Goal: Task Accomplishment & Management: Use online tool/utility

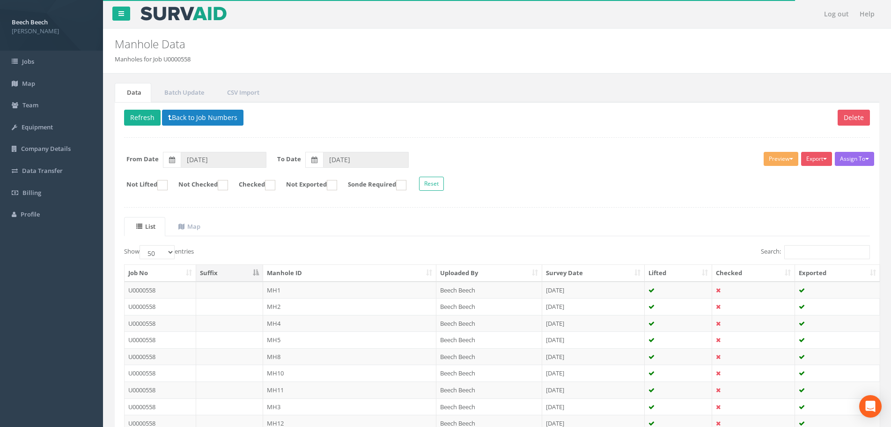
select select "50"
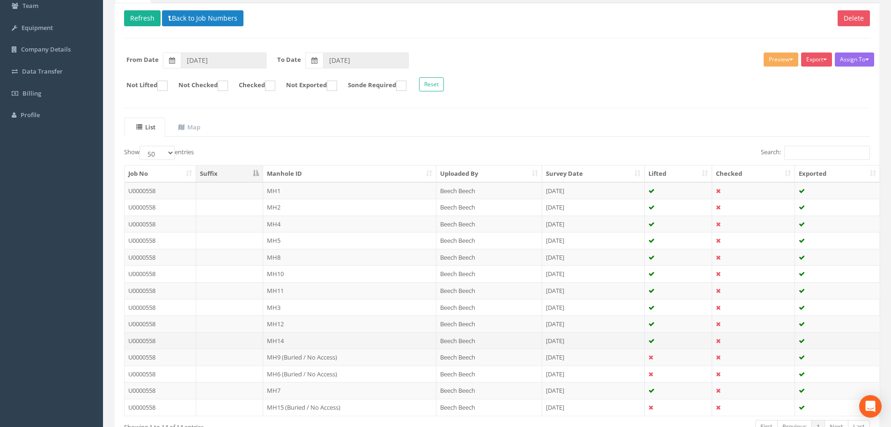
scroll to position [116, 0]
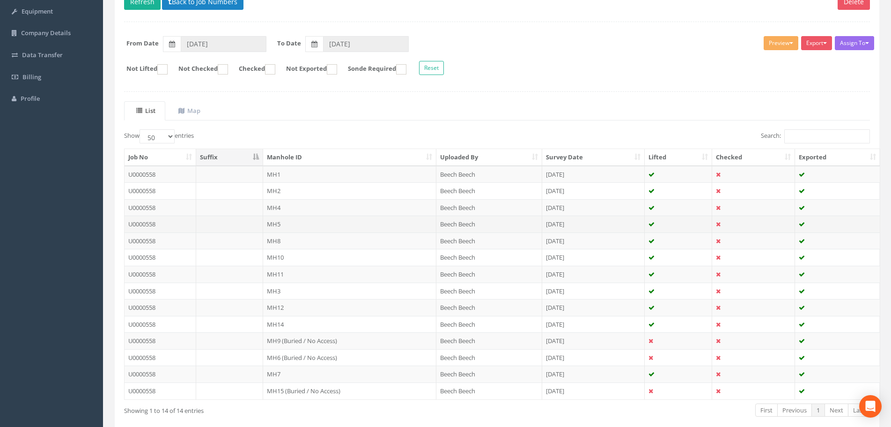
click at [285, 222] on td "MH5" at bounding box center [349, 223] width 173 height 17
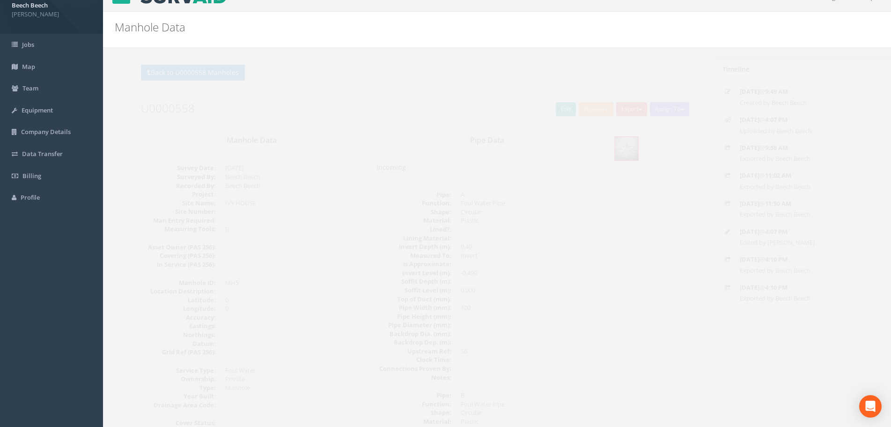
scroll to position [0, 0]
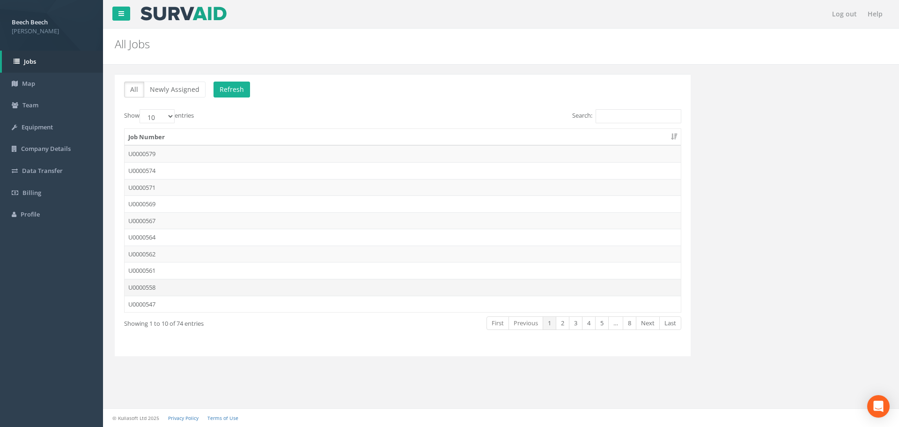
click at [166, 291] on td "U0000558" at bounding box center [403, 287] width 556 height 17
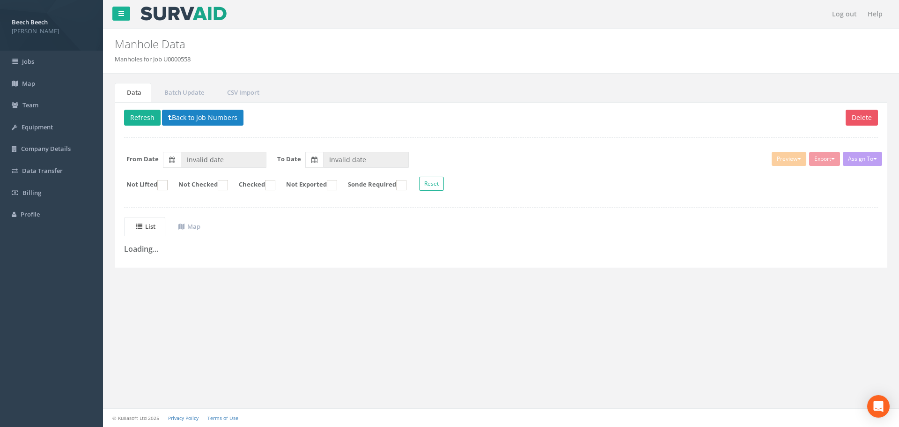
type input "[DATE]"
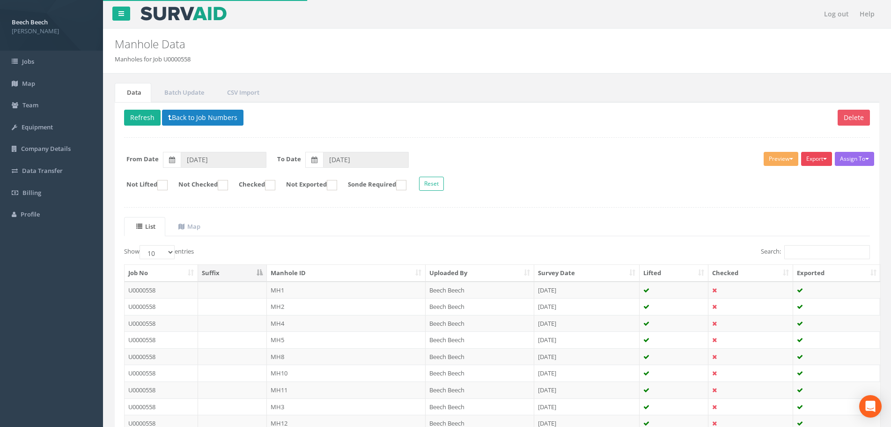
click at [822, 162] on button "Export" at bounding box center [816, 159] width 31 height 14
click at [606, 157] on form "From Date [DATE] To Date [DATE]" at bounding box center [497, 160] width 760 height 16
click at [192, 95] on link "Batch Update" at bounding box center [183, 92] width 62 height 19
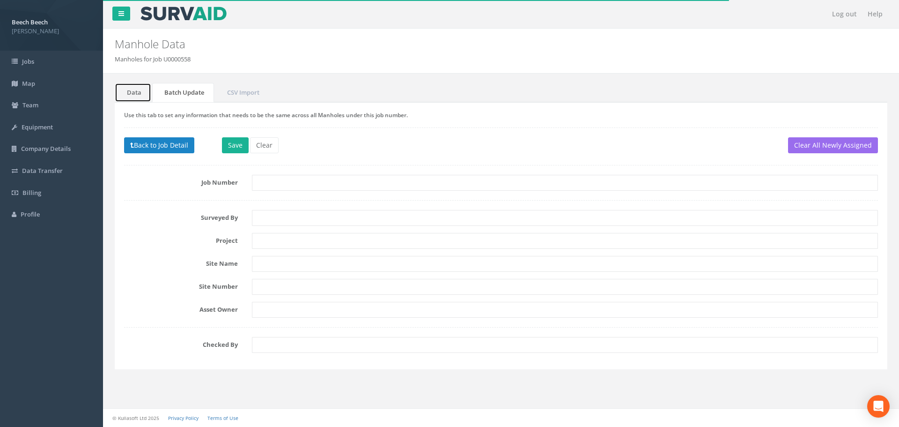
click at [126, 90] on link "Data" at bounding box center [133, 92] width 37 height 19
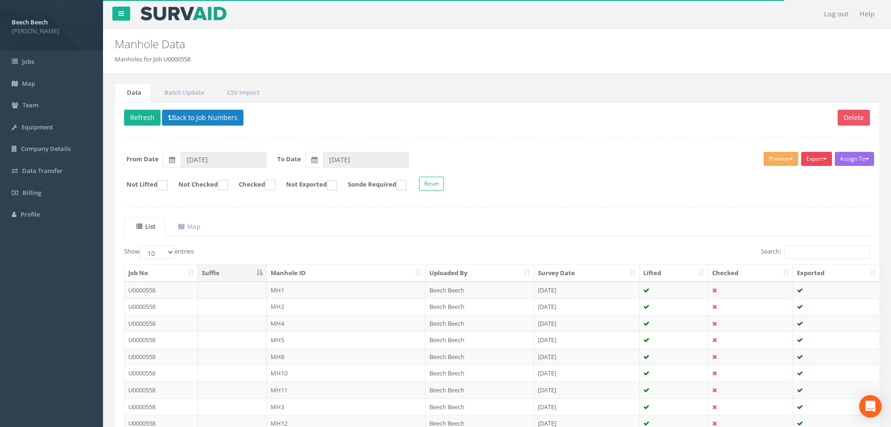
click at [824, 160] on span "button" at bounding box center [825, 159] width 4 height 2
click at [799, 178] on link "LFP Manhole" at bounding box center [794, 178] width 80 height 15
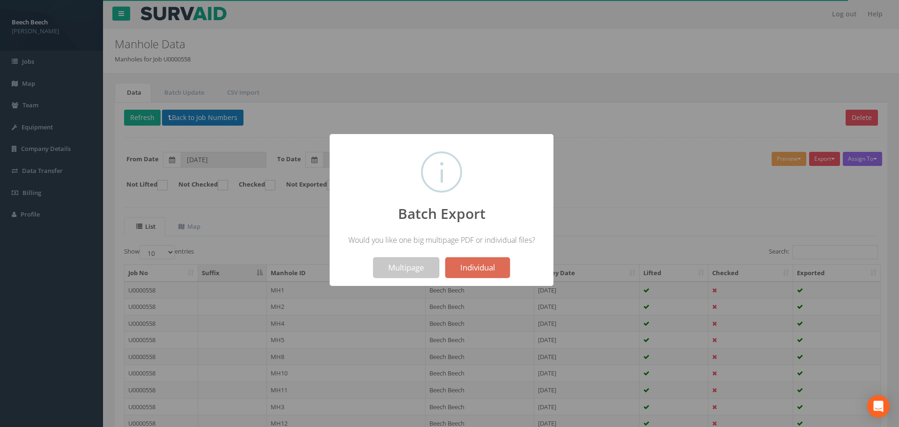
click at [391, 273] on button "Multipage" at bounding box center [406, 267] width 66 height 21
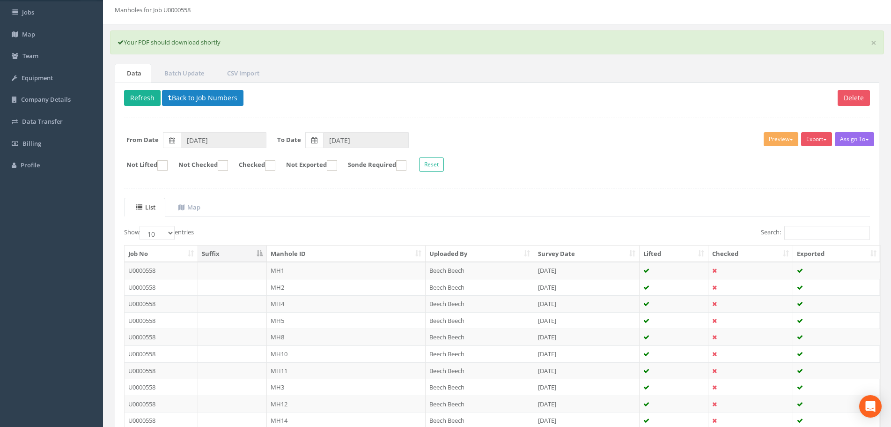
scroll to position [126, 0]
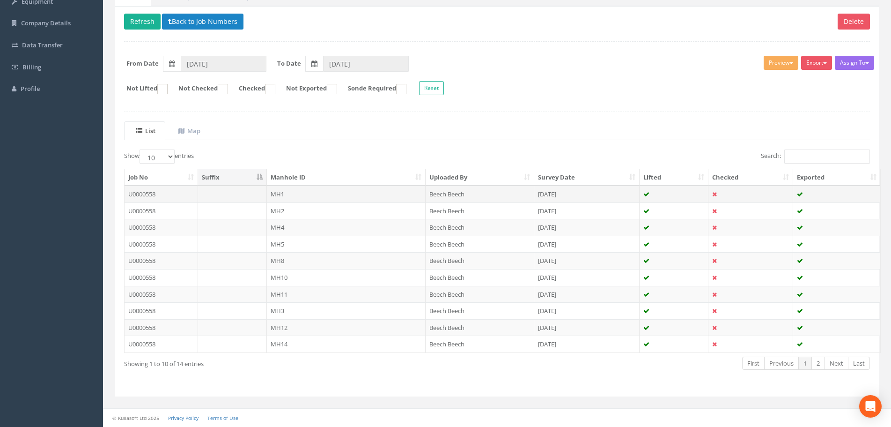
click at [143, 196] on td "U0000558" at bounding box center [162, 193] width 74 height 17
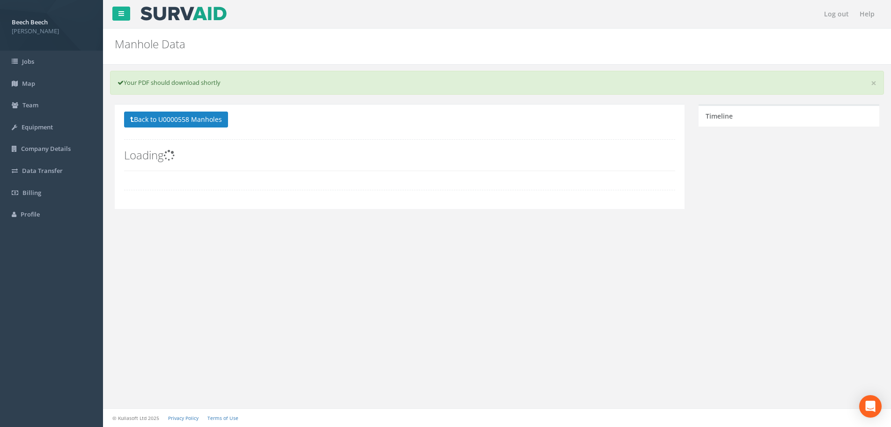
scroll to position [0, 0]
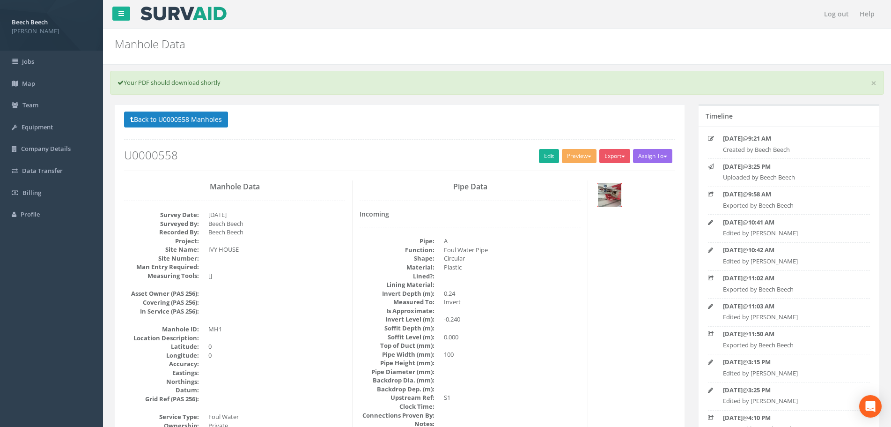
click at [617, 195] on img at bounding box center [609, 194] width 23 height 23
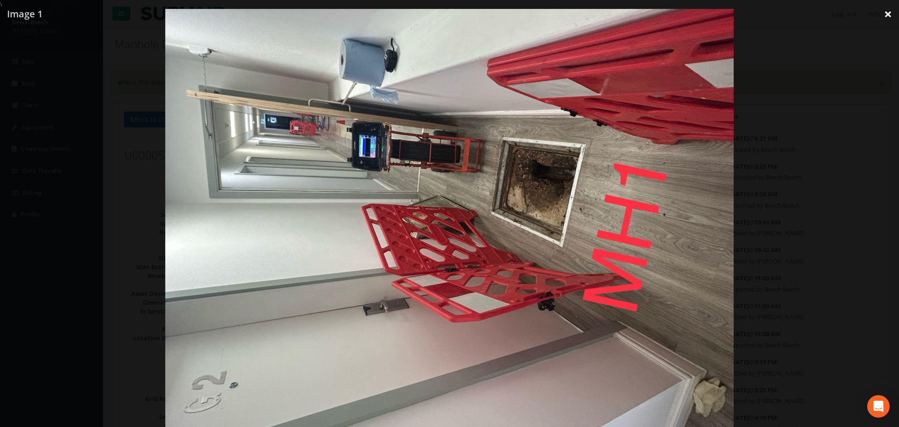
click at [887, 16] on link "×" at bounding box center [888, 14] width 22 height 28
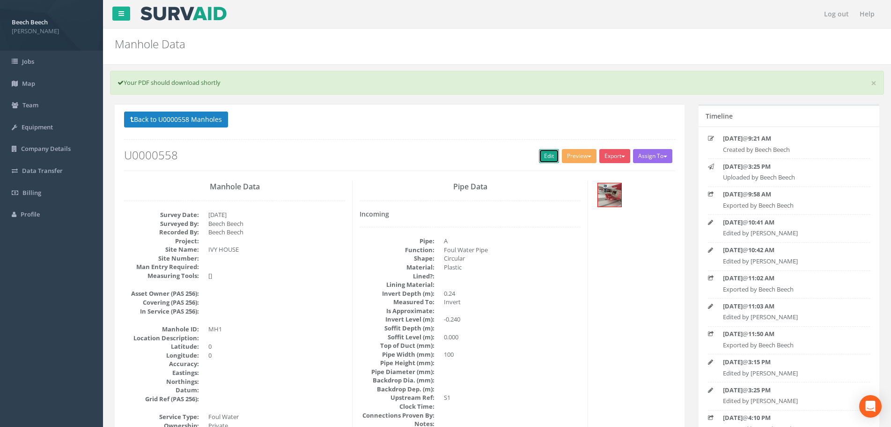
click at [539, 155] on link "Edit" at bounding box center [549, 156] width 20 height 14
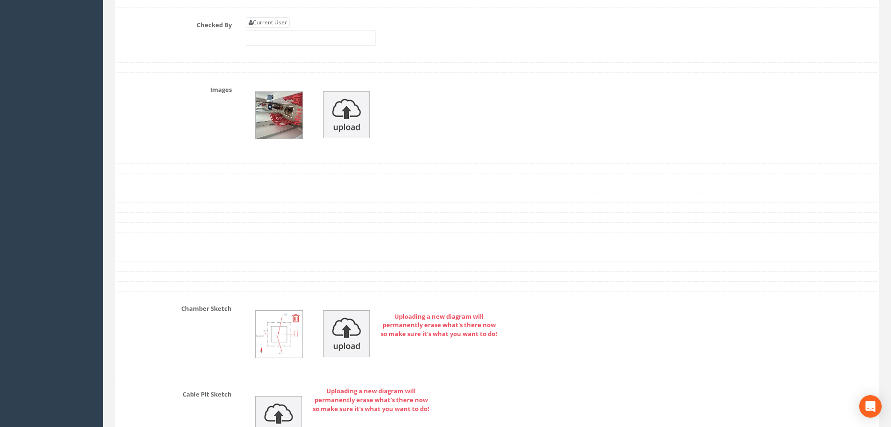
scroll to position [1686, 0]
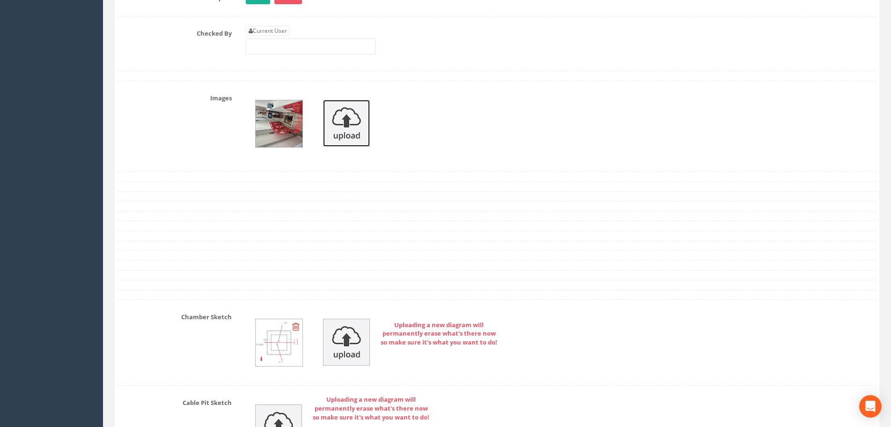
click at [336, 126] on img at bounding box center [346, 123] width 47 height 47
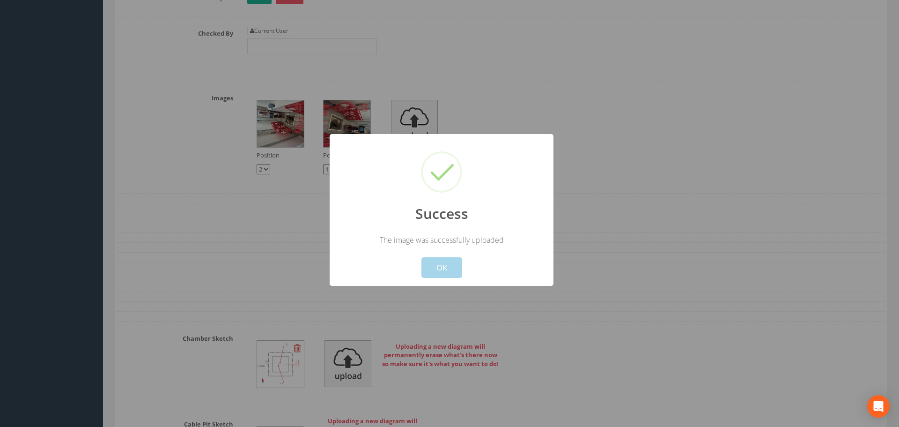
click at [450, 270] on button "OK" at bounding box center [441, 267] width 41 height 21
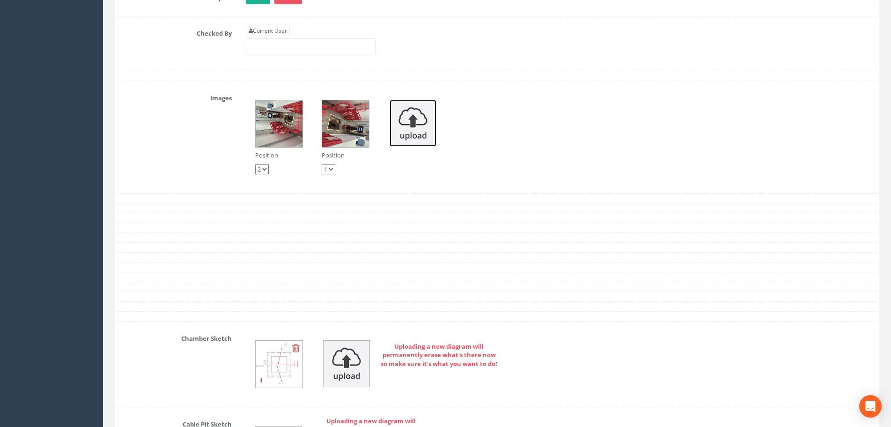
click at [406, 130] on img at bounding box center [413, 123] width 47 height 47
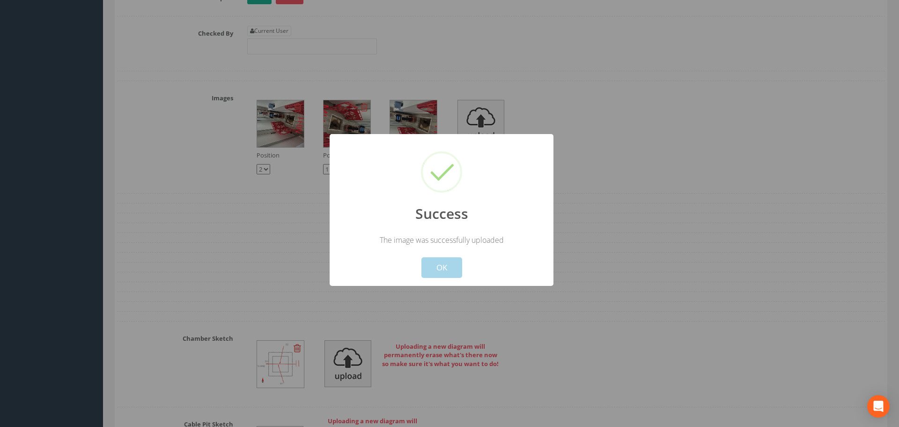
click at [447, 266] on button "OK" at bounding box center [441, 267] width 41 height 21
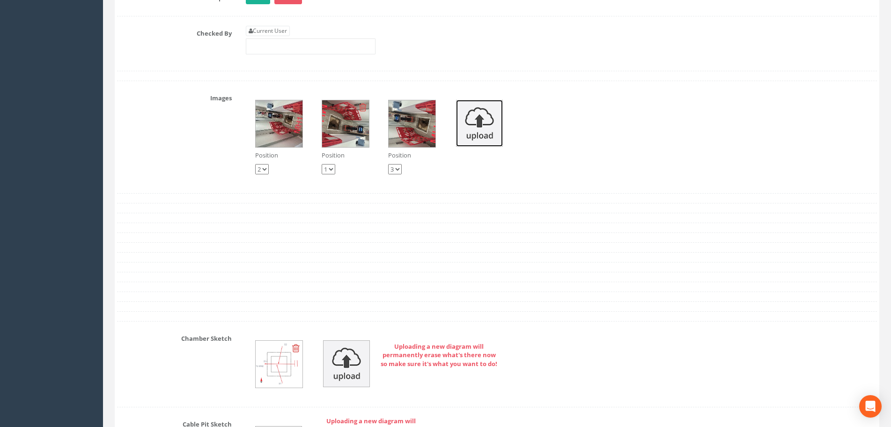
click at [482, 123] on img at bounding box center [479, 123] width 47 height 47
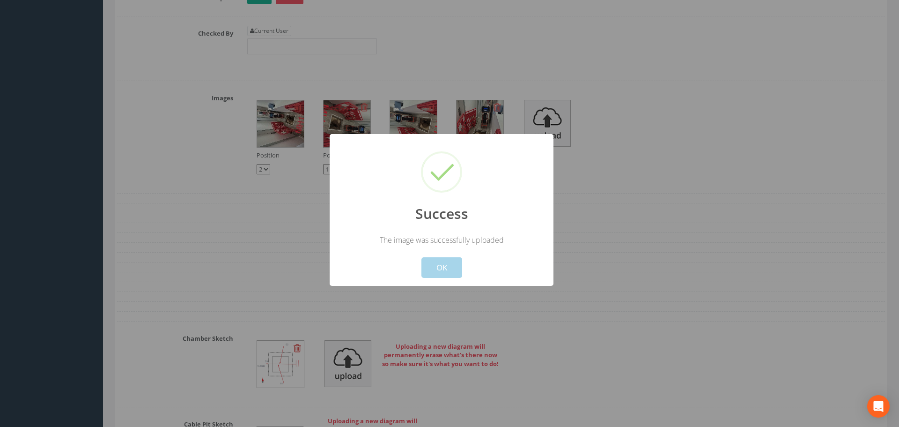
click at [444, 273] on button "OK" at bounding box center [441, 267] width 41 height 21
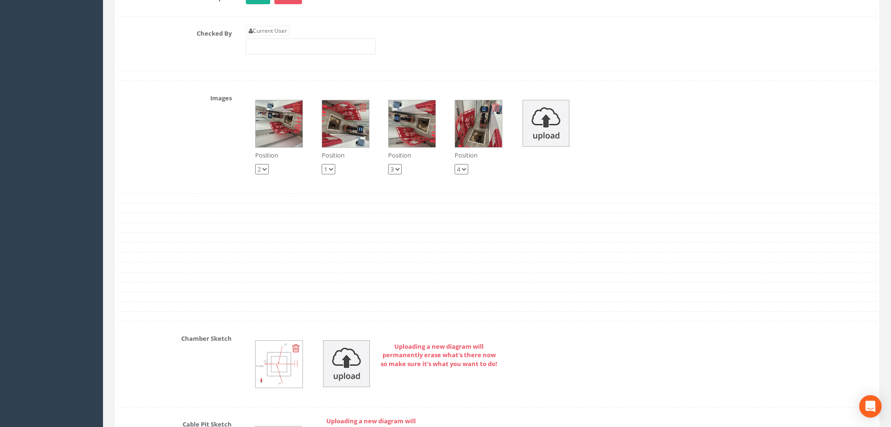
click at [466, 170] on select "1 2 3 4" at bounding box center [462, 169] width 14 height 10
select select "string:1"
click at [455, 164] on select "1 2 3 4" at bounding box center [462, 169] width 14 height 10
select select "string:4"
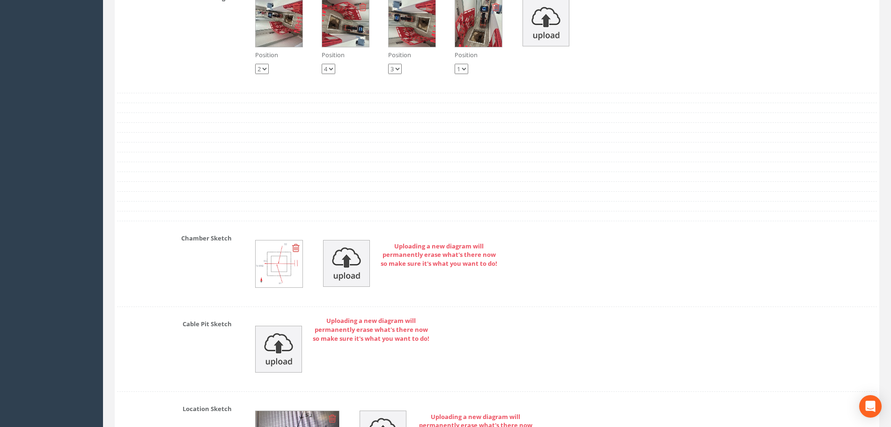
scroll to position [1826, 0]
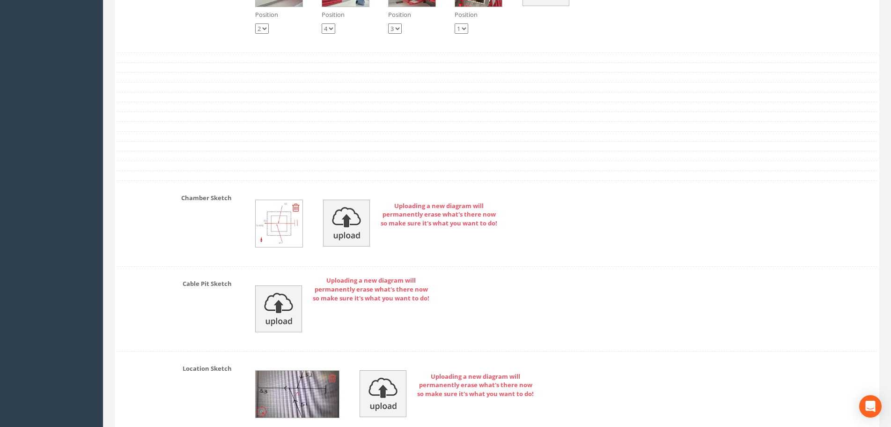
click at [272, 228] on img at bounding box center [279, 223] width 47 height 47
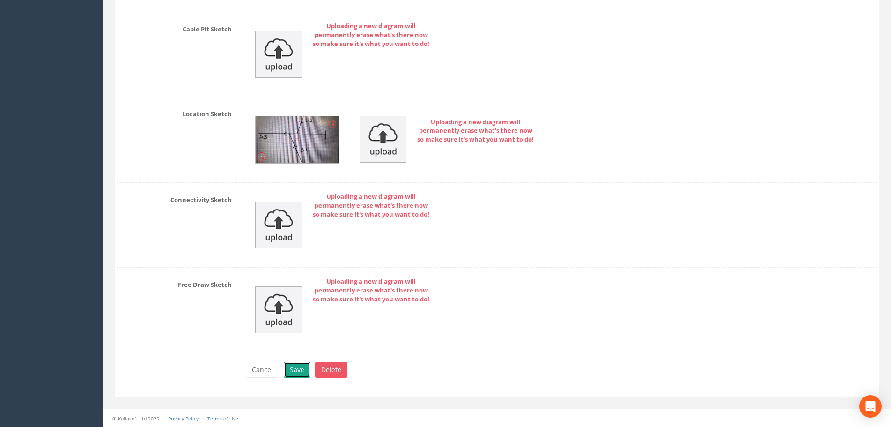
click at [291, 369] on button "Save" at bounding box center [297, 370] width 27 height 16
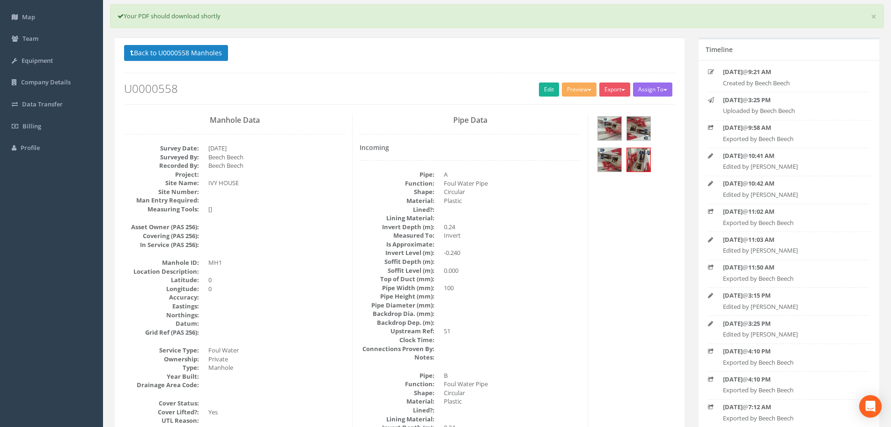
scroll to position [0, 0]
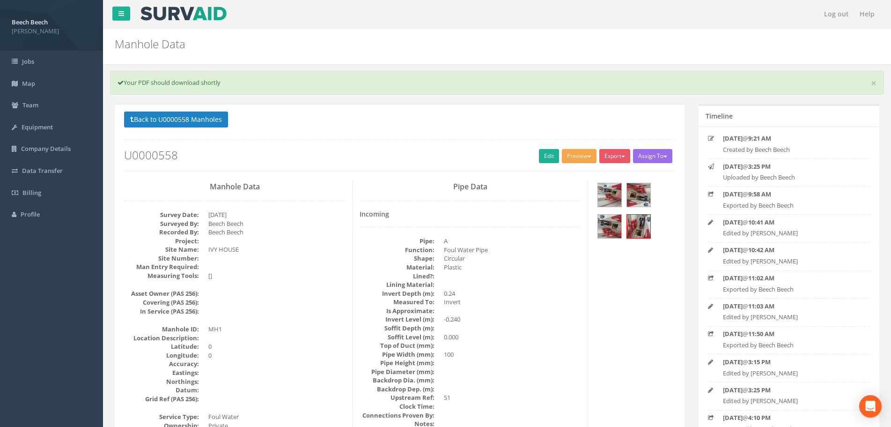
click at [590, 155] on button "Preview" at bounding box center [579, 156] width 35 height 14
click at [574, 170] on link "LFP Manhole" at bounding box center [561, 175] width 71 height 15
click at [594, 158] on button "Preview" at bounding box center [579, 156] width 35 height 14
click at [577, 174] on link "LFP Manhole" at bounding box center [561, 175] width 71 height 15
click at [163, 120] on button "Back to U0000558 Manholes" at bounding box center [176, 119] width 104 height 16
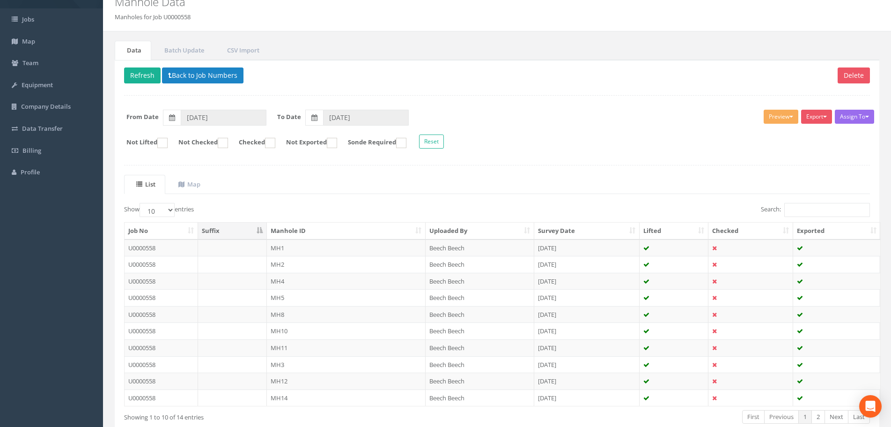
scroll to position [96, 0]
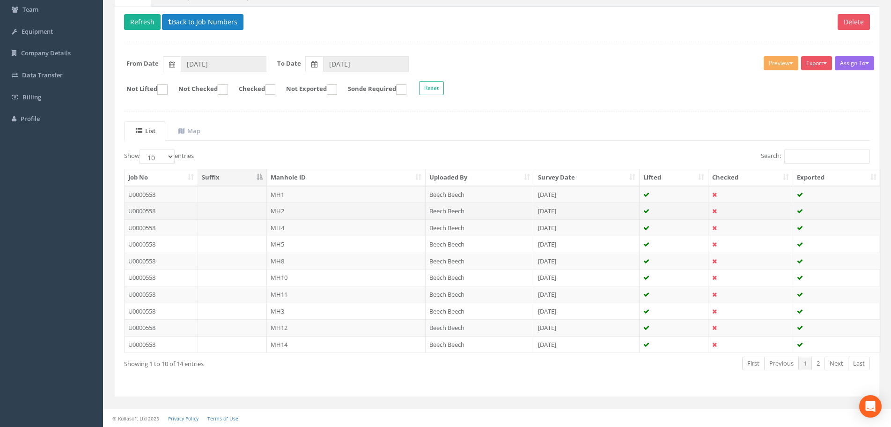
click at [286, 215] on td "MH2" at bounding box center [346, 210] width 159 height 17
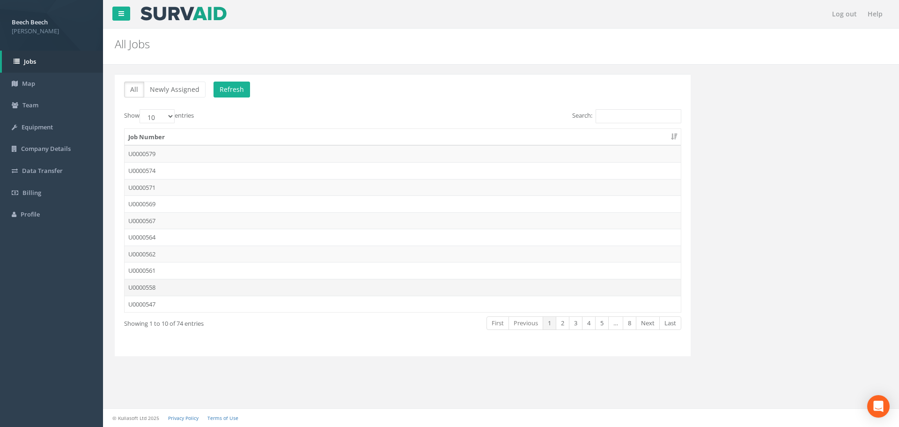
click at [139, 284] on td "U0000558" at bounding box center [403, 287] width 556 height 17
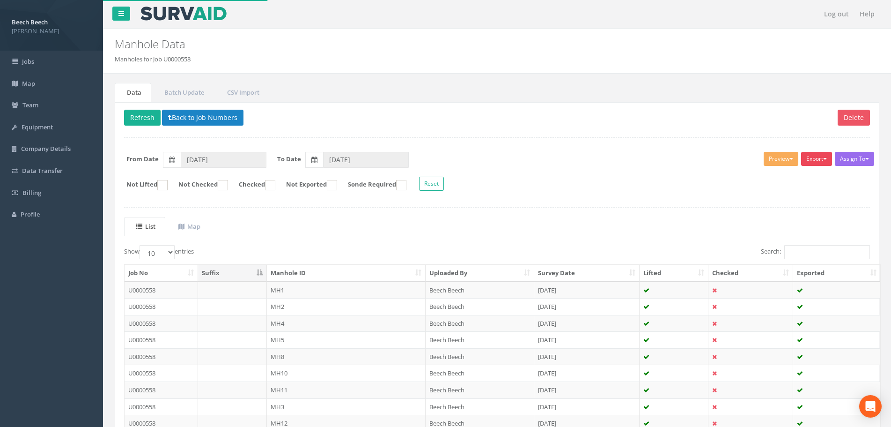
click at [827, 160] on button "Export" at bounding box center [816, 159] width 31 height 14
click at [805, 179] on link "LFP Manhole" at bounding box center [794, 178] width 80 height 15
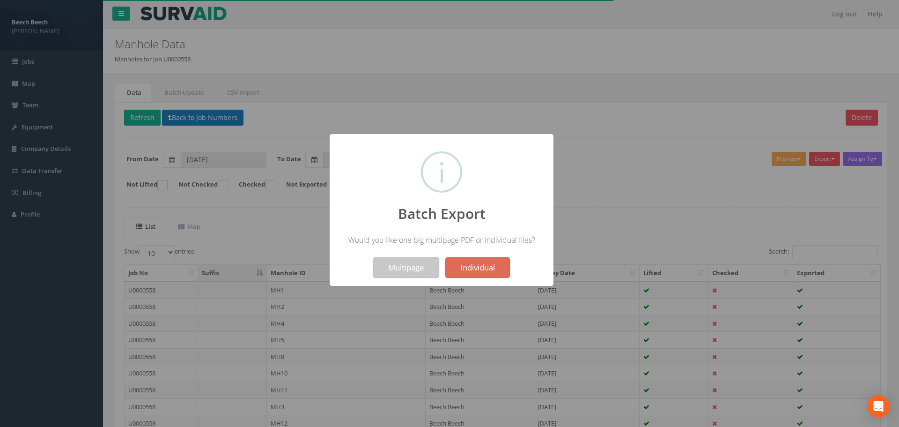
click at [394, 264] on button "Multipage" at bounding box center [406, 267] width 66 height 21
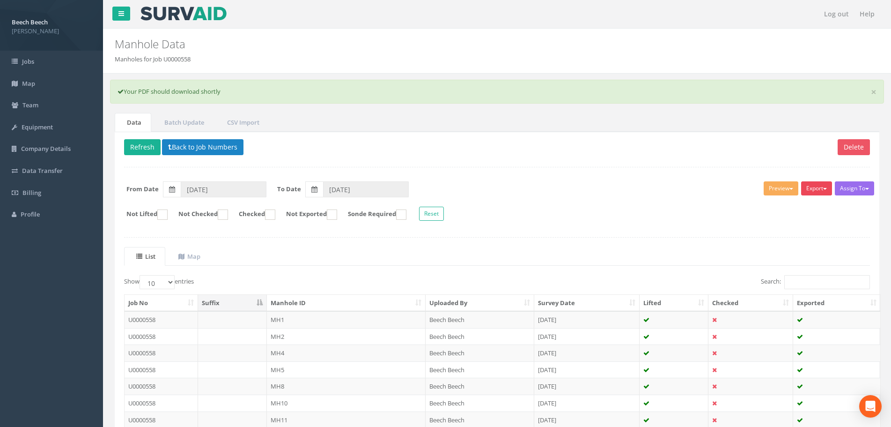
click at [811, 190] on button "Export" at bounding box center [816, 188] width 31 height 14
click at [783, 203] on link "LFP Manhole" at bounding box center [794, 207] width 80 height 15
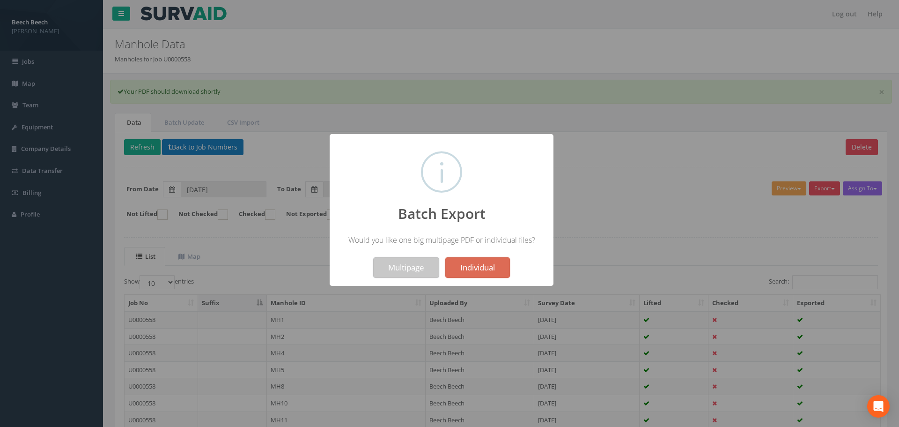
click at [412, 273] on button "Multipage" at bounding box center [406, 267] width 66 height 21
